Goal: Information Seeking & Learning: Learn about a topic

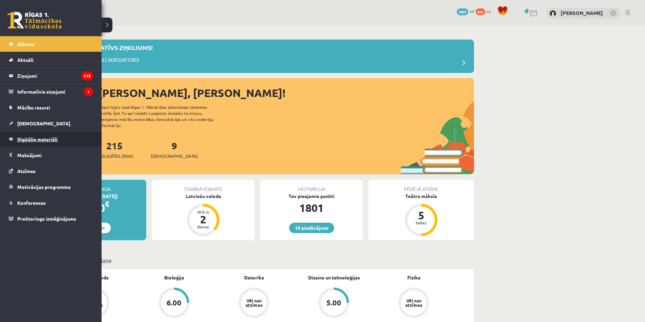
click at [55, 141] on span "Digitālie materiāli" at bounding box center [37, 139] width 40 height 6
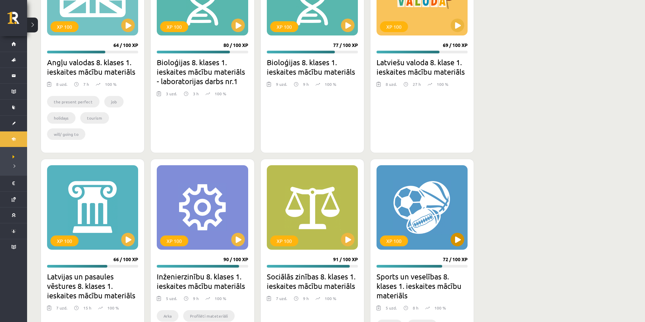
scroll to position [882, 0]
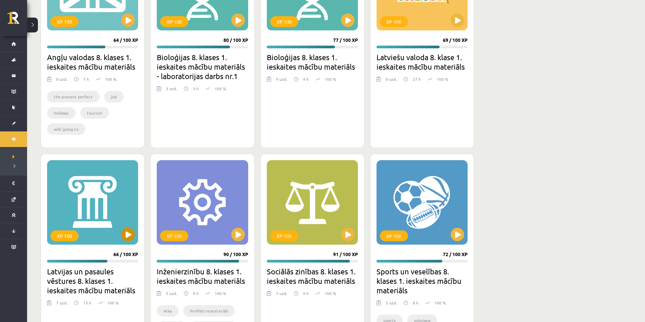
click at [111, 239] on div "XP 100" at bounding box center [92, 202] width 91 height 85
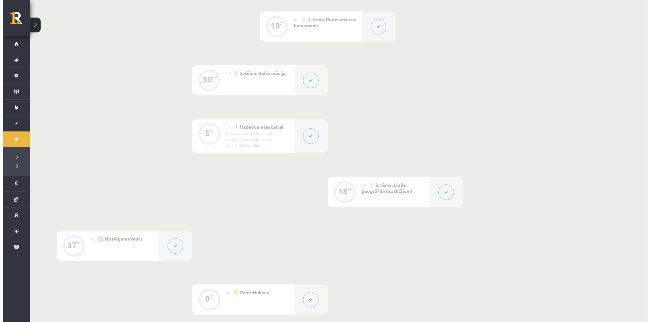
scroll to position [237, 0]
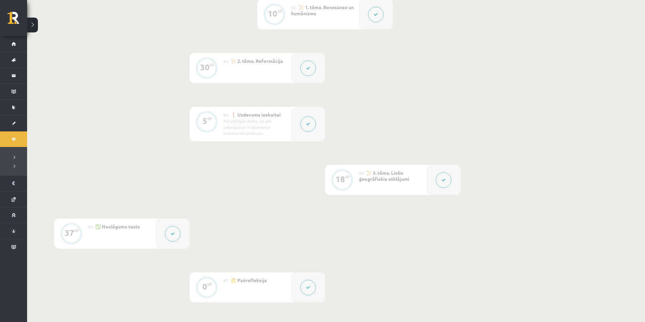
click at [295, 128] on div at bounding box center [308, 124] width 34 height 35
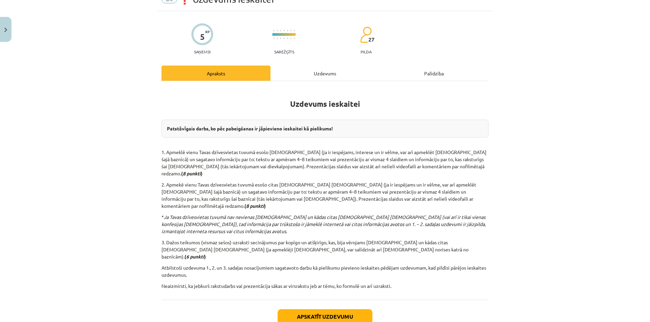
scroll to position [68, 0]
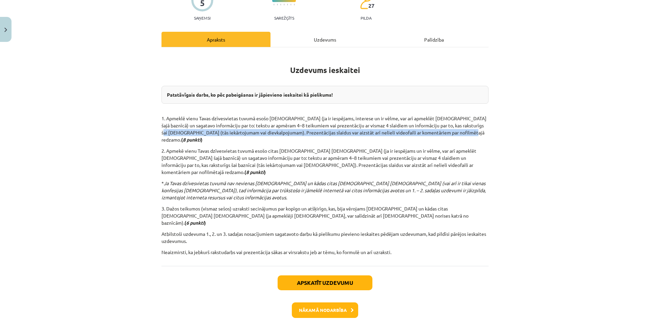
drag, startPoint x: 463, startPoint y: 133, endPoint x: 493, endPoint y: 128, distance: 30.2
click at [493, 128] on div "Mācību tēma: Latvijas un pasaules vēstures 8. klases 1. ieskaites mācību materi…" at bounding box center [325, 161] width 650 height 322
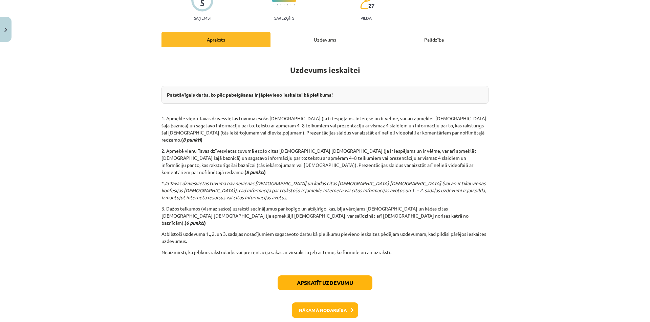
click at [302, 43] on div "Uzdevums" at bounding box center [324, 39] width 109 height 15
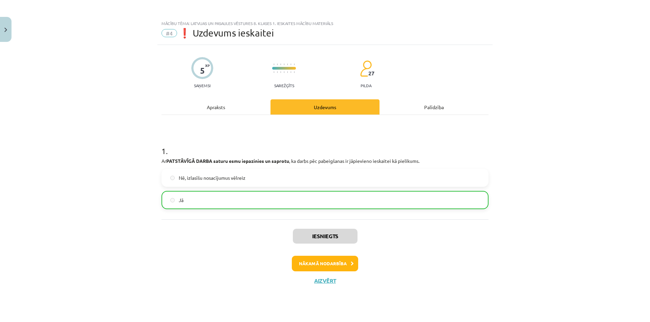
click at [234, 102] on div "Apraksts" at bounding box center [215, 106] width 109 height 15
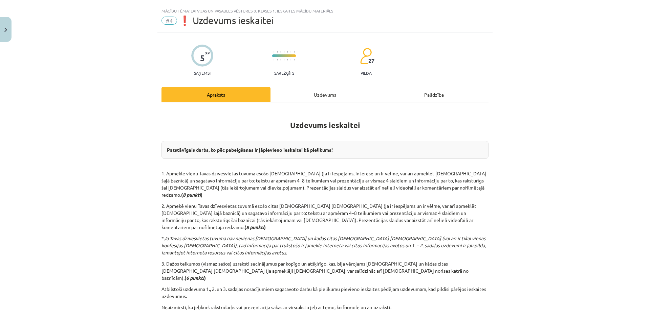
scroll to position [46, 0]
